Goal: Task Accomplishment & Management: Manage account settings

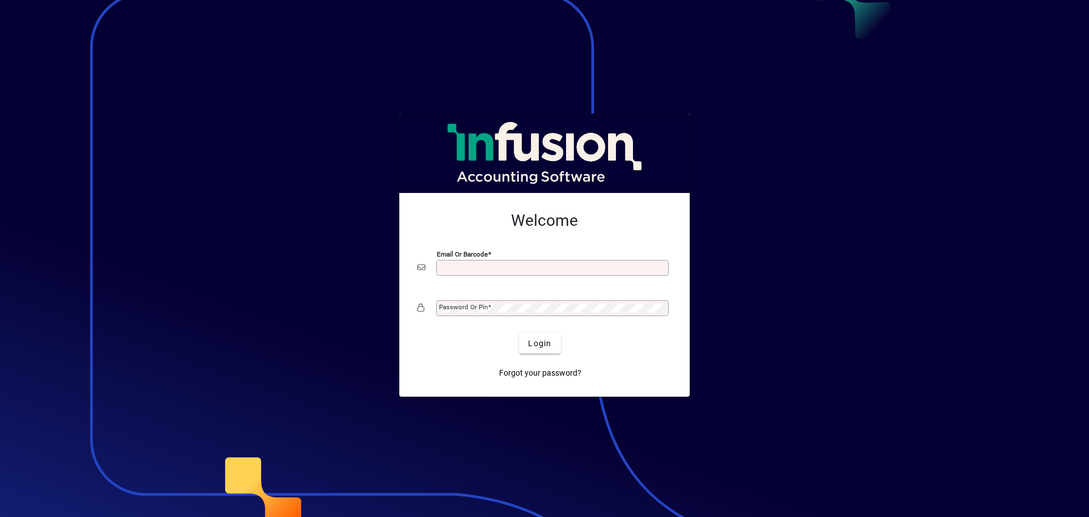
click at [509, 265] on input "Email or Barcode" at bounding box center [553, 267] width 229 height 9
type input "**********"
click at [446, 348] on div "Login" at bounding box center [540, 343] width 254 height 20
click at [546, 340] on span "Login" at bounding box center [539, 343] width 23 height 12
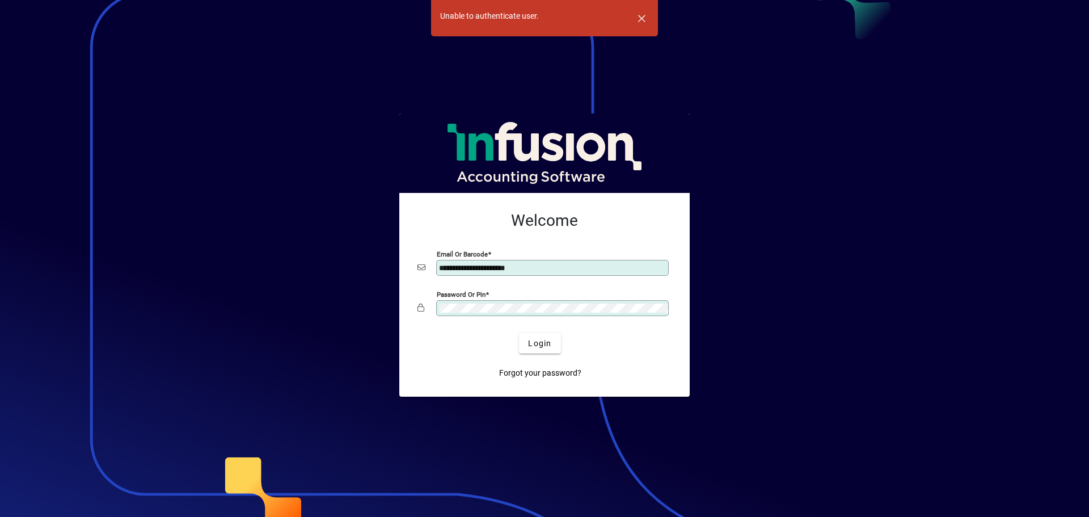
click at [519, 333] on button "Login" at bounding box center [539, 343] width 41 height 20
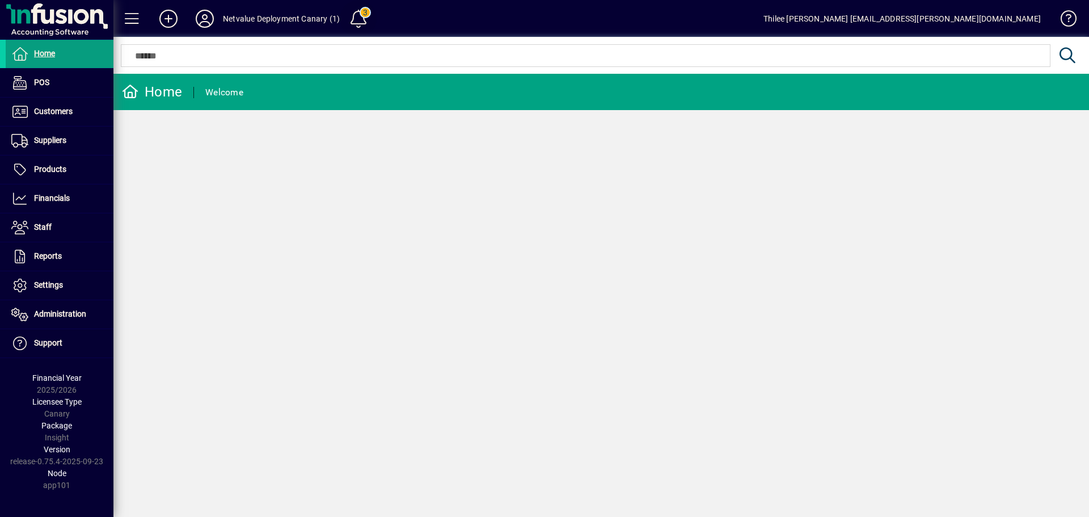
click at [358, 19] on span at bounding box center [358, 18] width 27 height 27
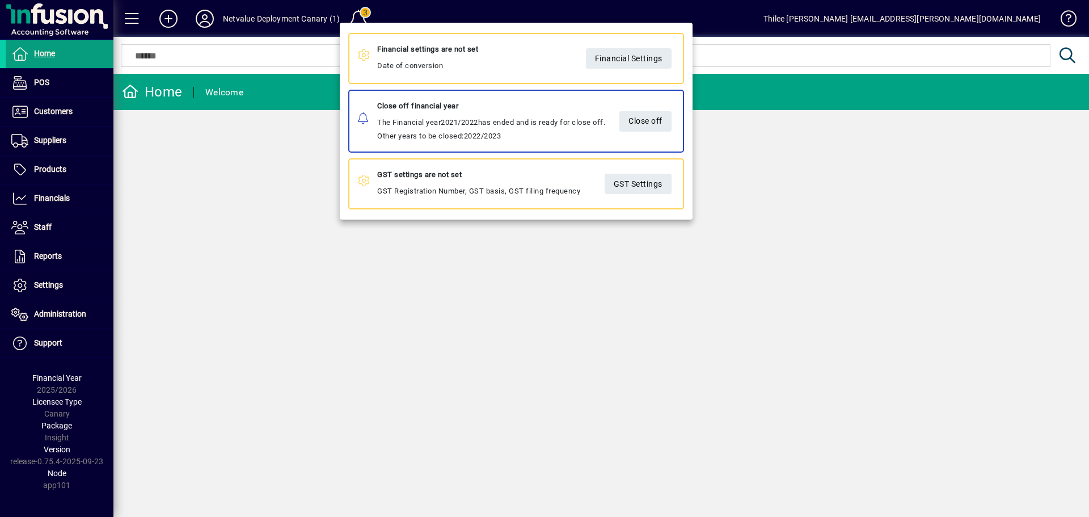
click at [196, 18] on div at bounding box center [544, 258] width 1089 height 517
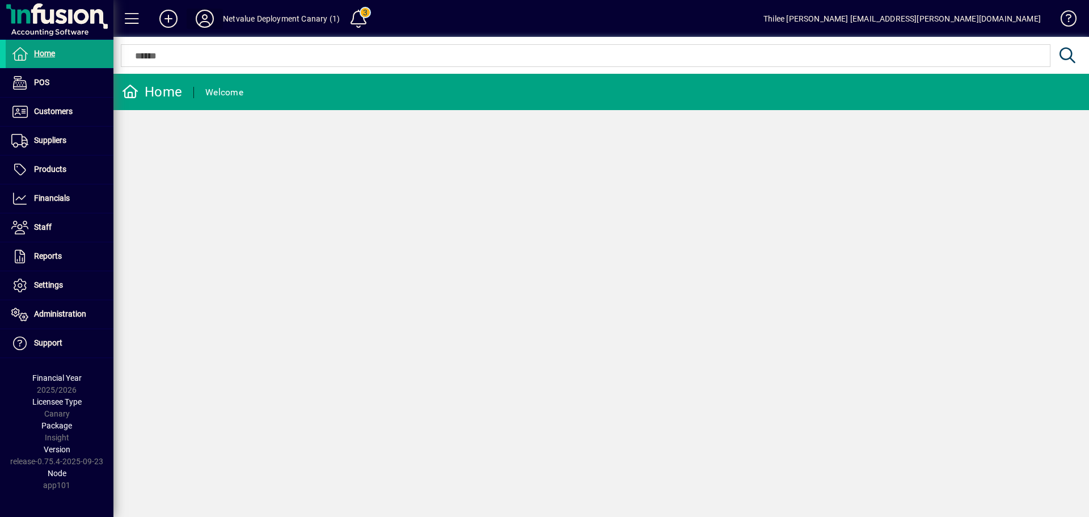
click at [196, 18] on icon at bounding box center [204, 19] width 23 height 18
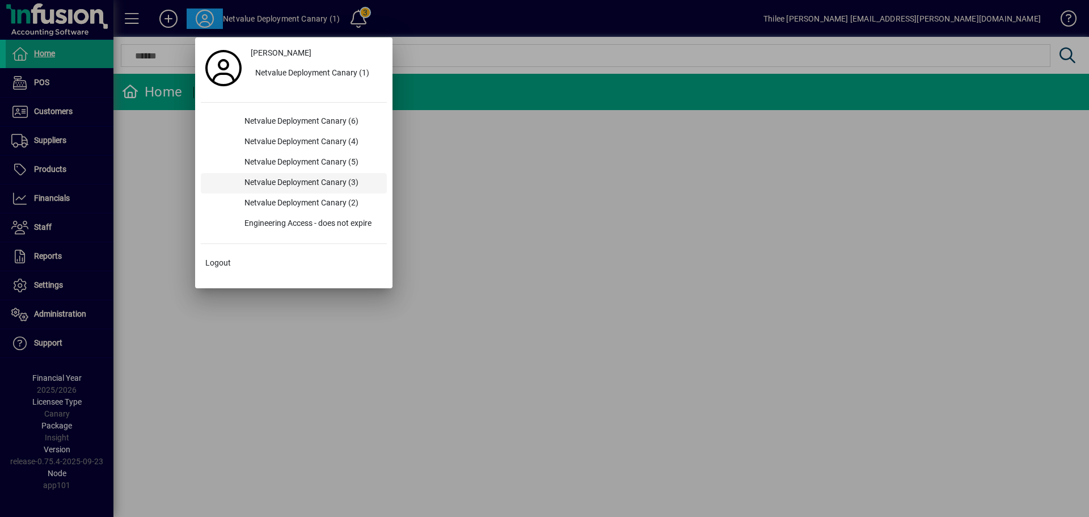
click at [315, 183] on div "Netvalue Deployment Canary (3)" at bounding box center [310, 183] width 151 height 20
